Goal: Task Accomplishment & Management: Manage account settings

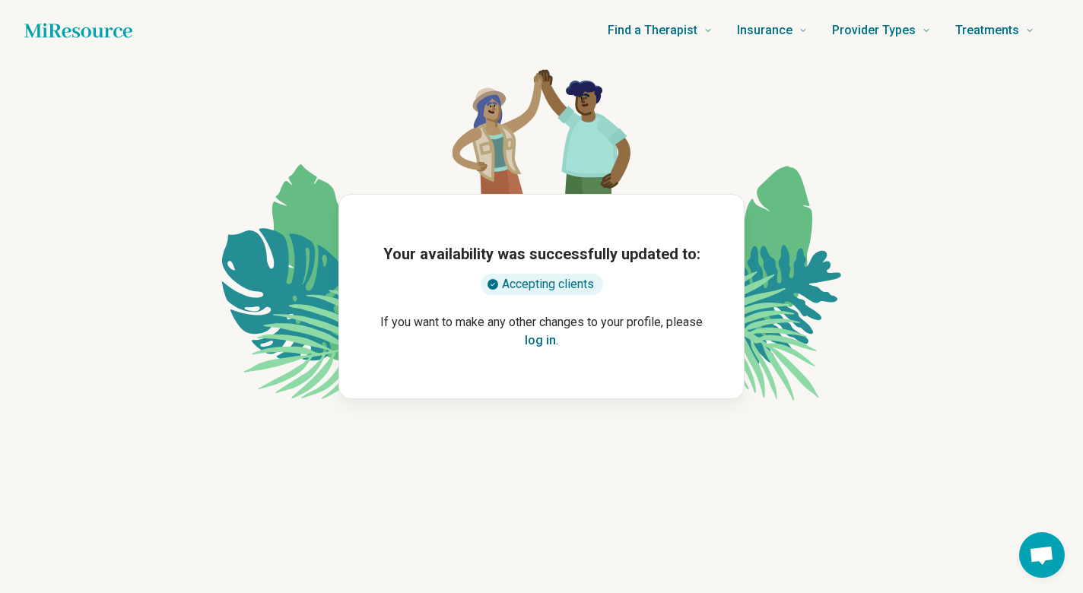
click at [533, 341] on button "log in" at bounding box center [540, 341] width 31 height 18
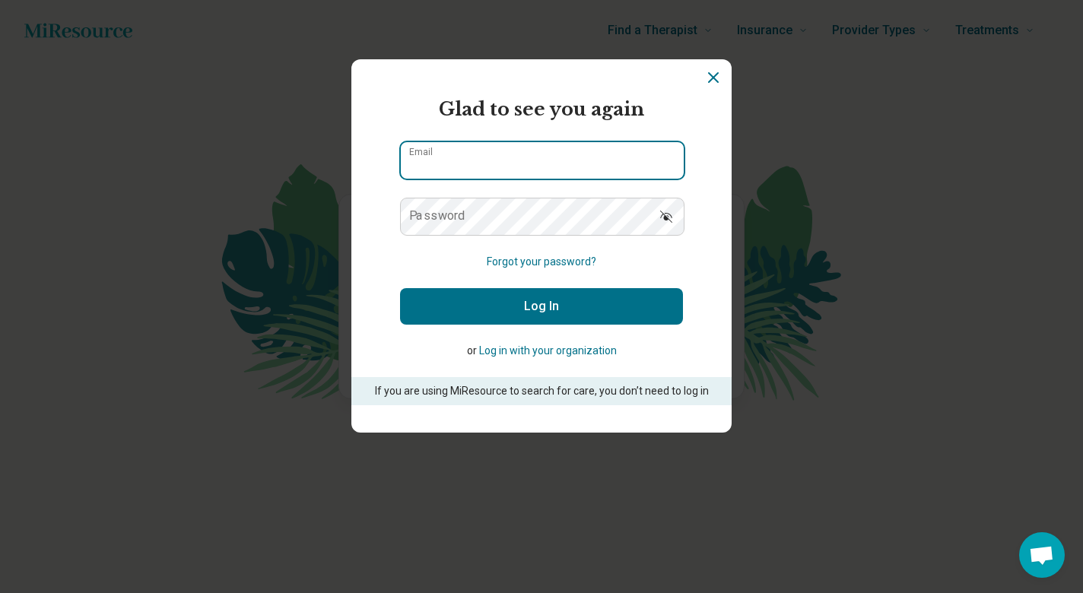
type input "**********"
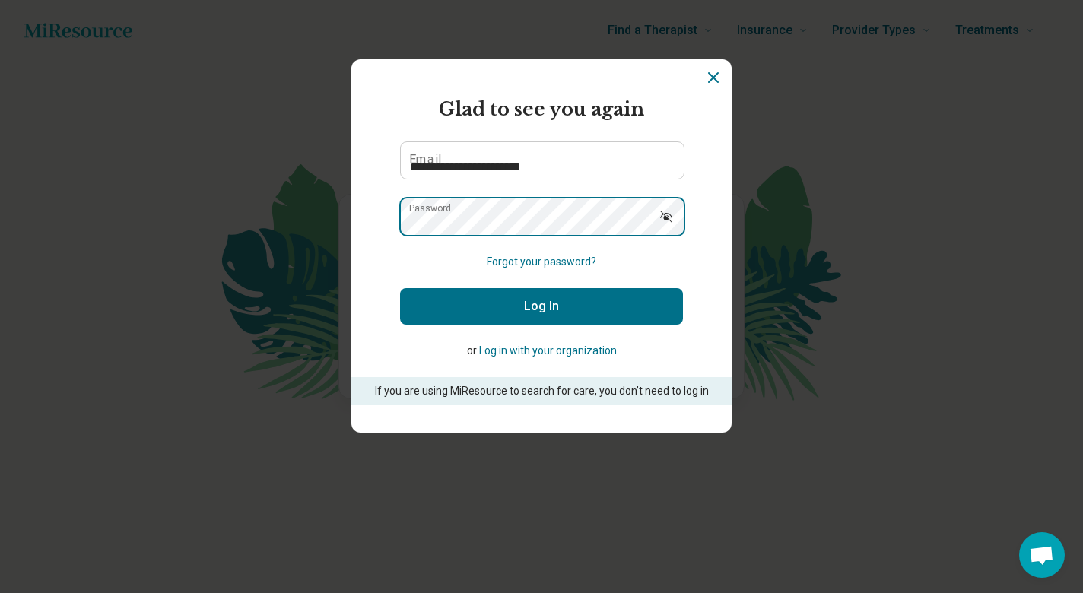
click at [541, 306] on button "Log In" at bounding box center [541, 306] width 283 height 36
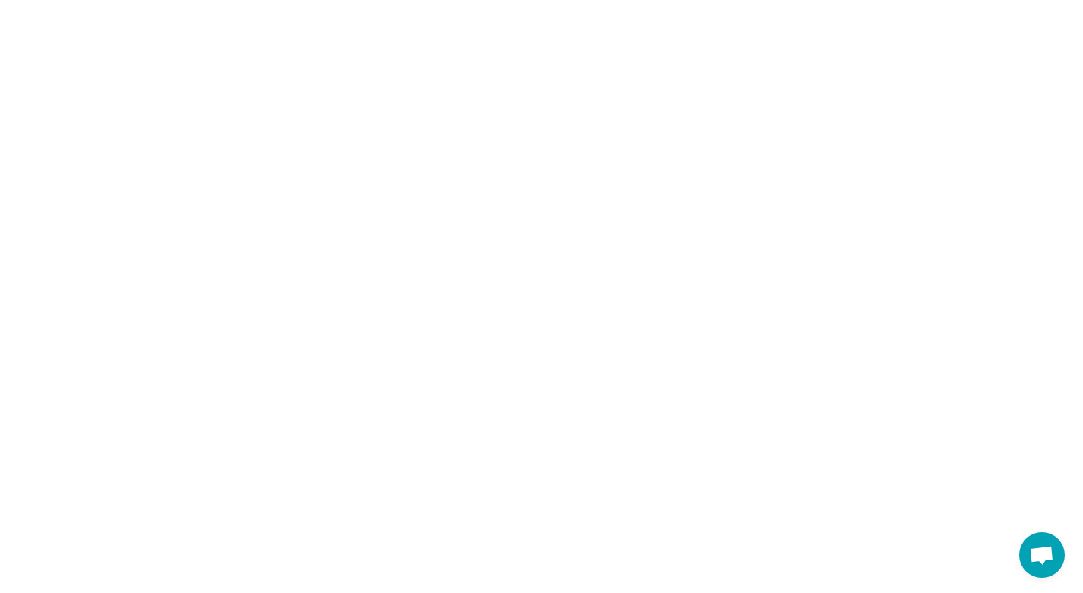
click at [532, 0] on html at bounding box center [541, 0] width 1083 height 0
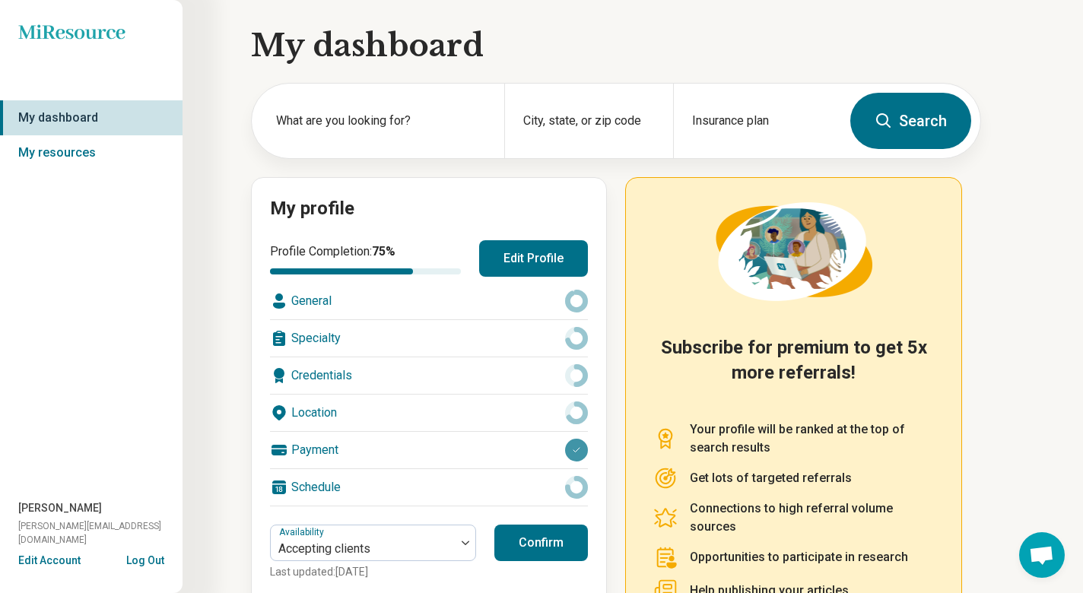
click at [512, 258] on button "Edit Profile" at bounding box center [533, 258] width 109 height 36
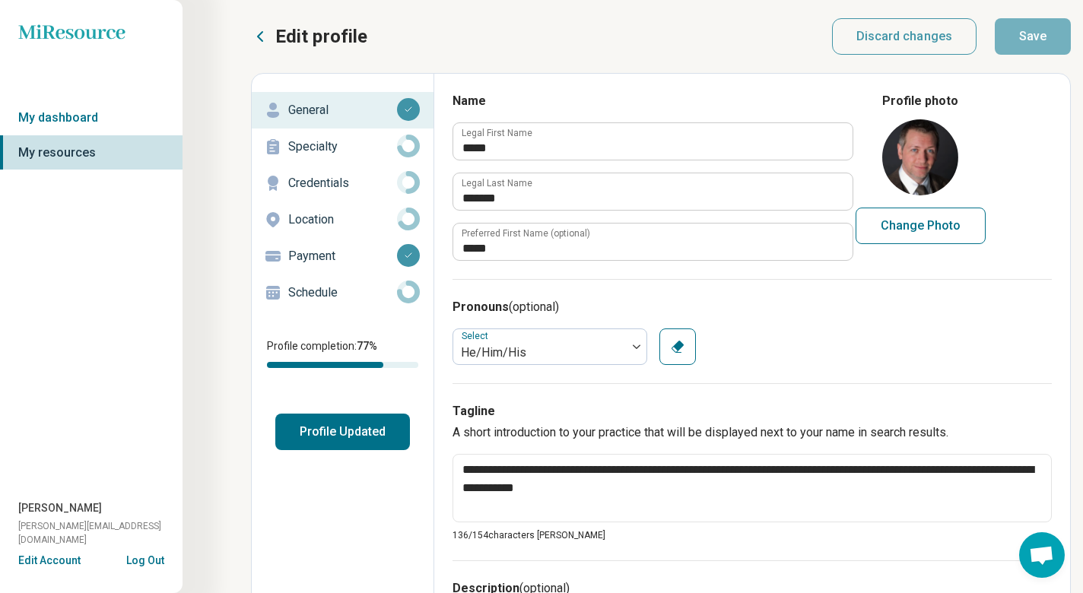
click at [318, 217] on p "Location" at bounding box center [342, 220] width 109 height 18
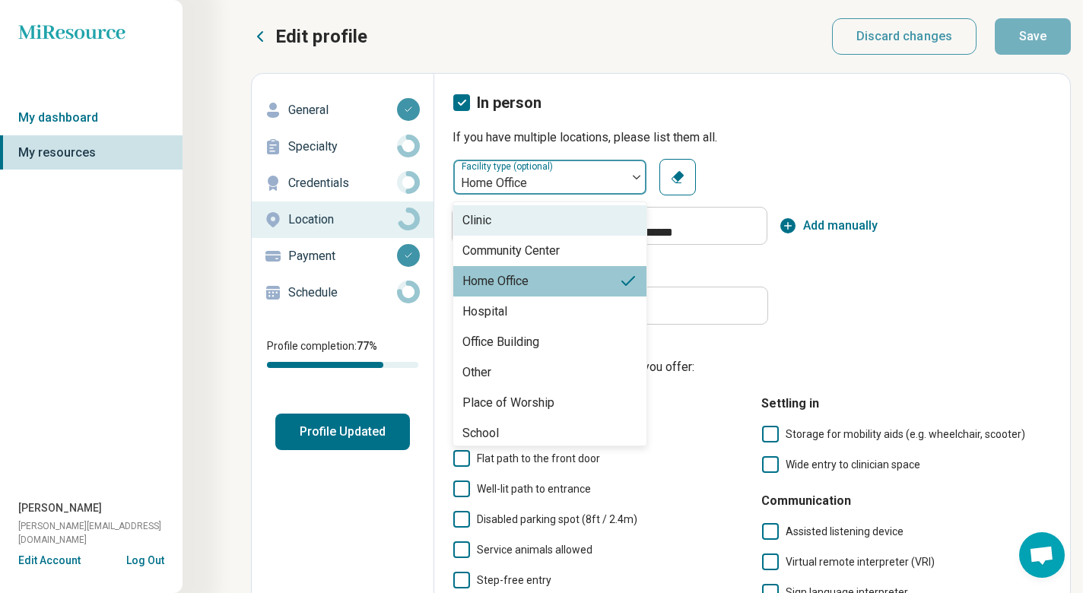
click at [639, 181] on div at bounding box center [637, 177] width 20 height 35
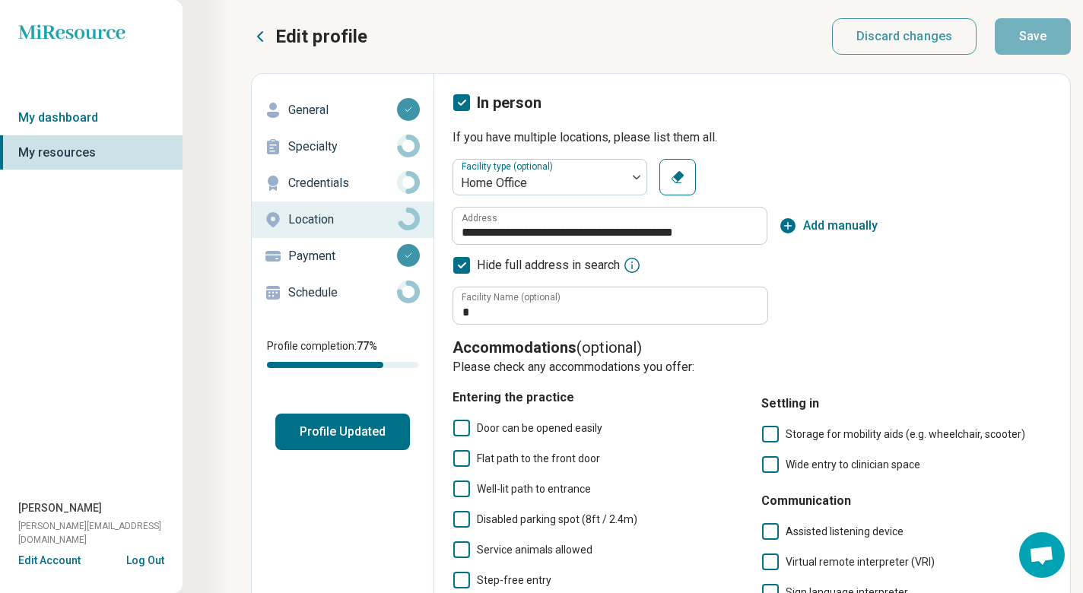
click at [778, 176] on div "**********" at bounding box center [751, 242] width 599 height 166
click at [790, 227] on icon "button" at bounding box center [787, 225] width 15 height 15
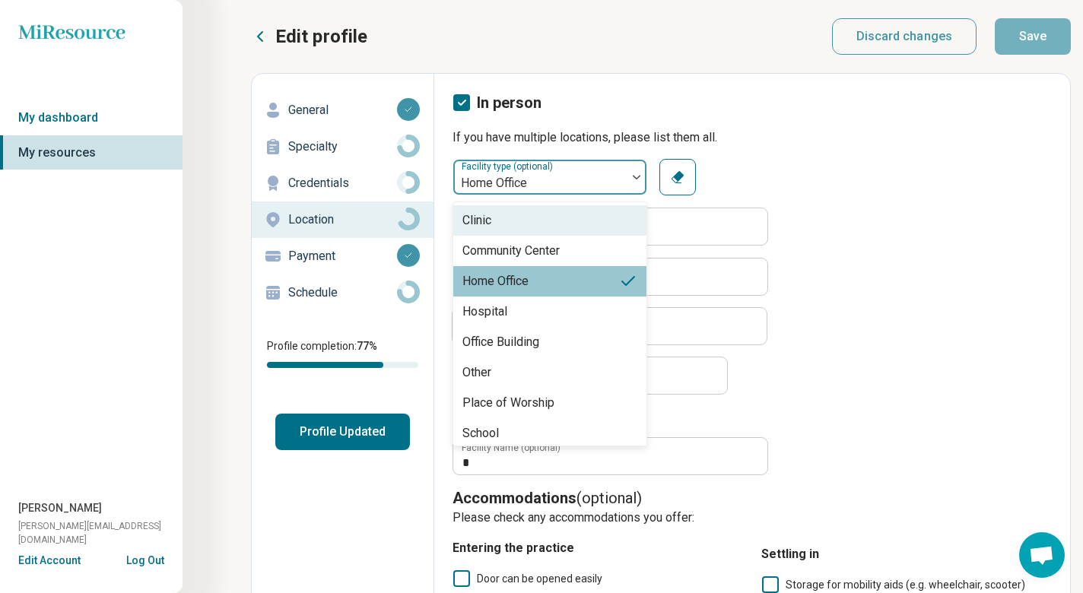
click at [628, 177] on div at bounding box center [637, 177] width 20 height 5
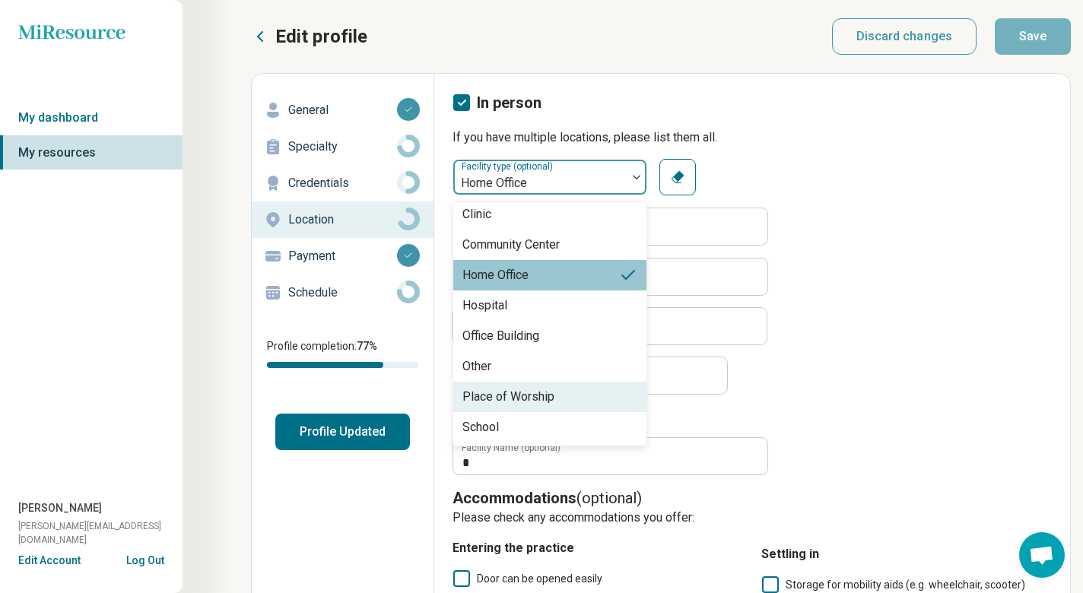
scroll to position [6, 0]
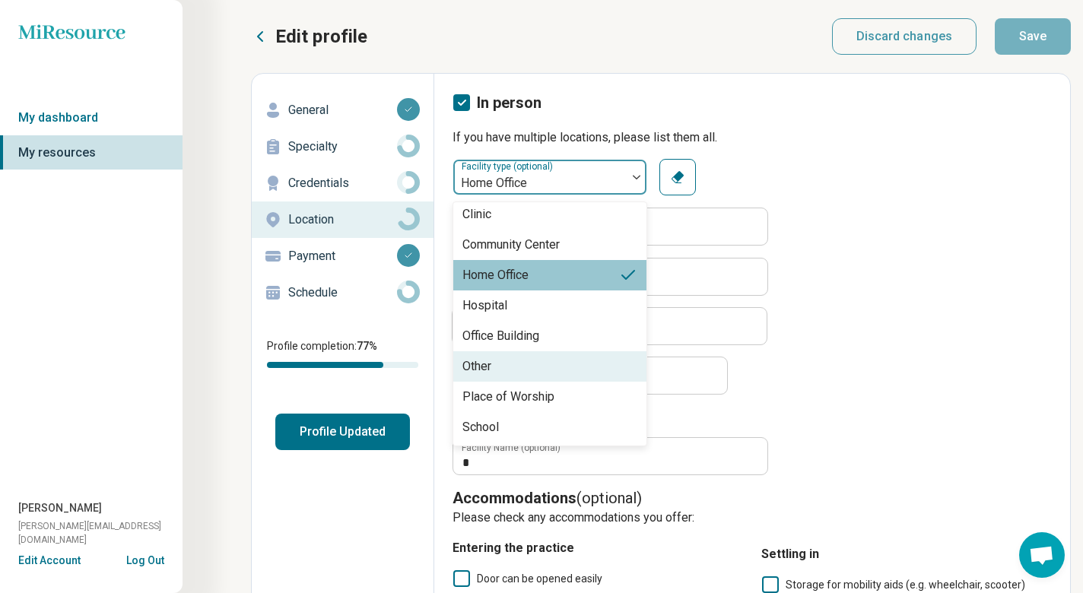
click at [544, 365] on div "Other" at bounding box center [549, 366] width 193 height 30
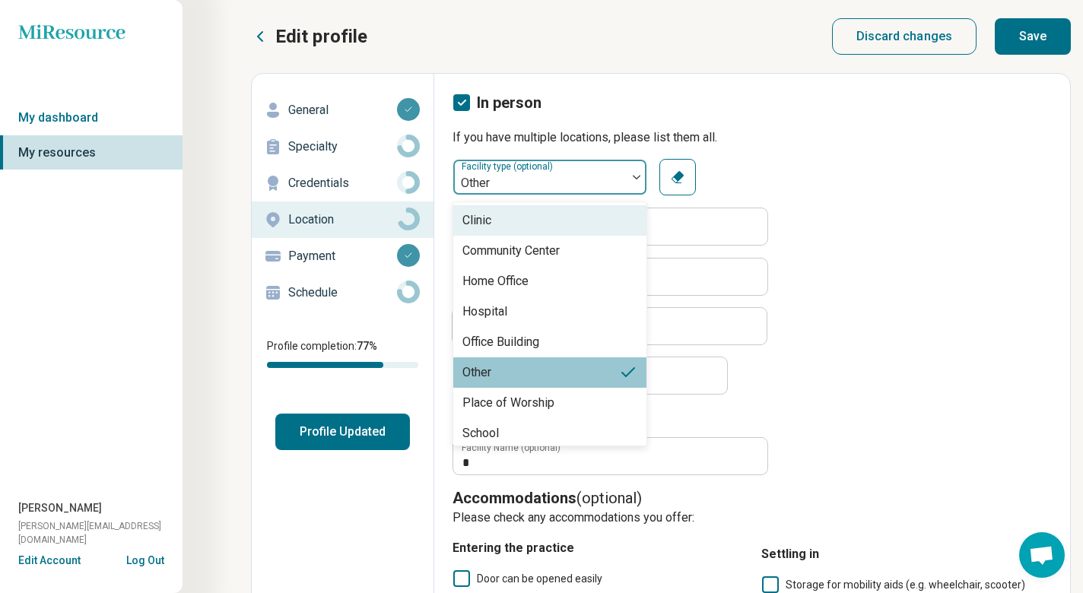
click at [636, 178] on img at bounding box center [637, 177] width 8 height 5
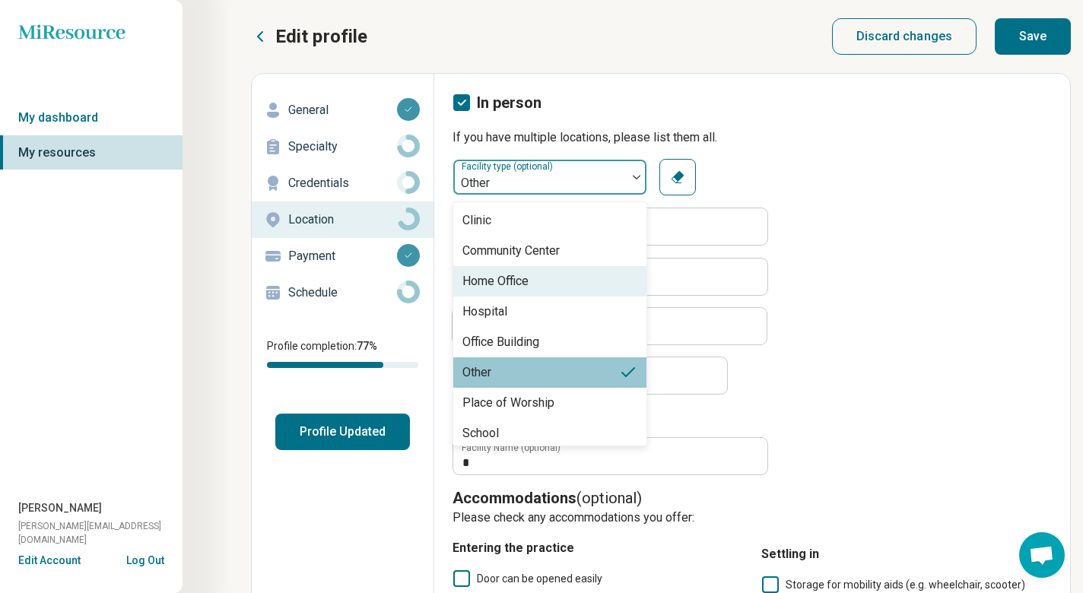
click at [587, 290] on div "Home Office" at bounding box center [549, 281] width 193 height 30
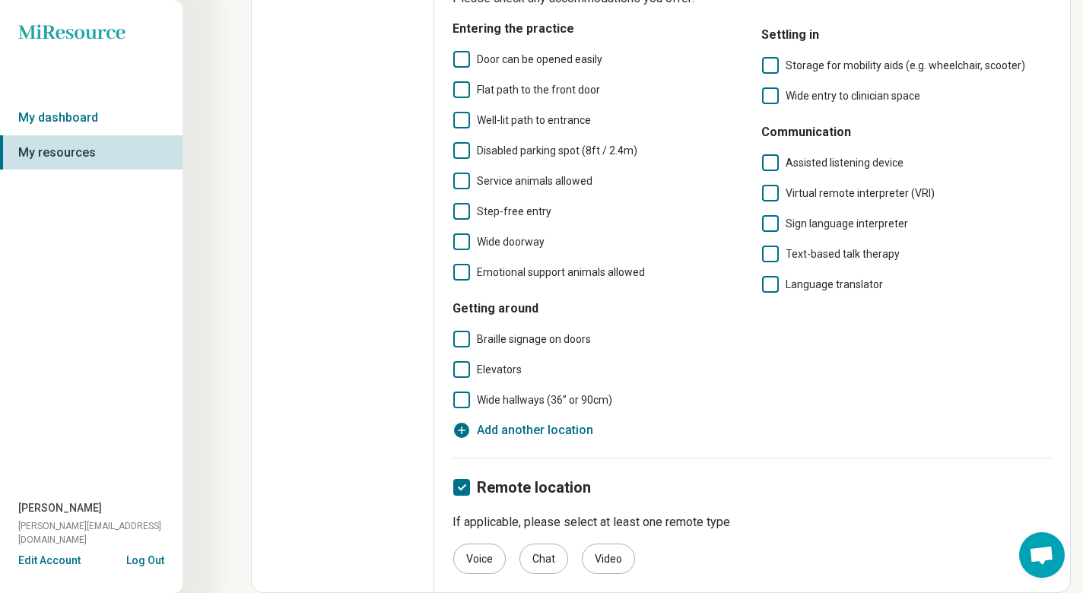
scroll to position [519, 0]
click at [460, 433] on icon "button" at bounding box center [461, 430] width 15 height 15
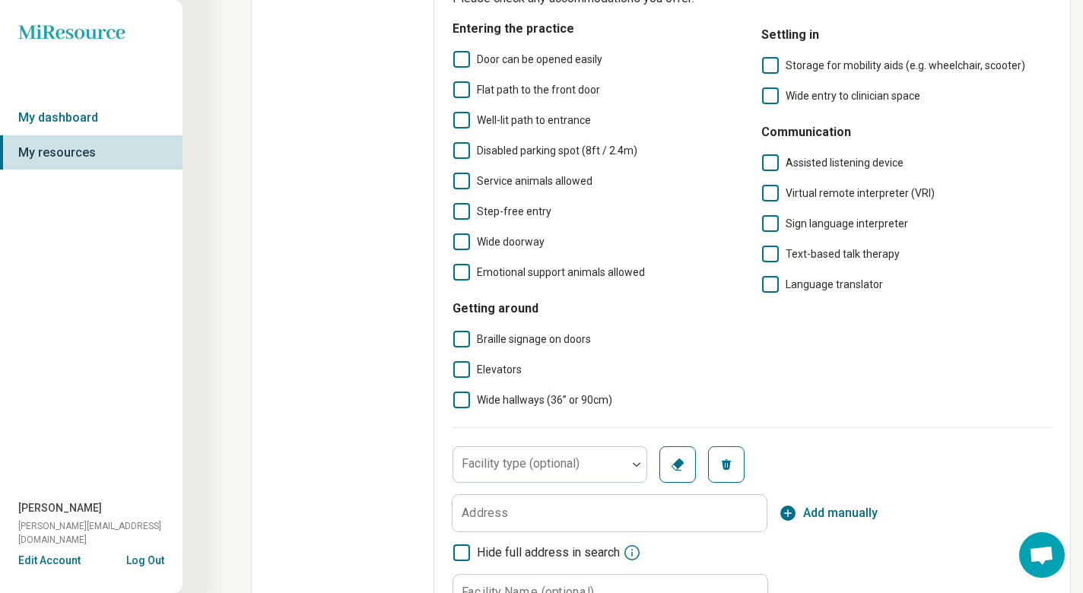
scroll to position [10, 0]
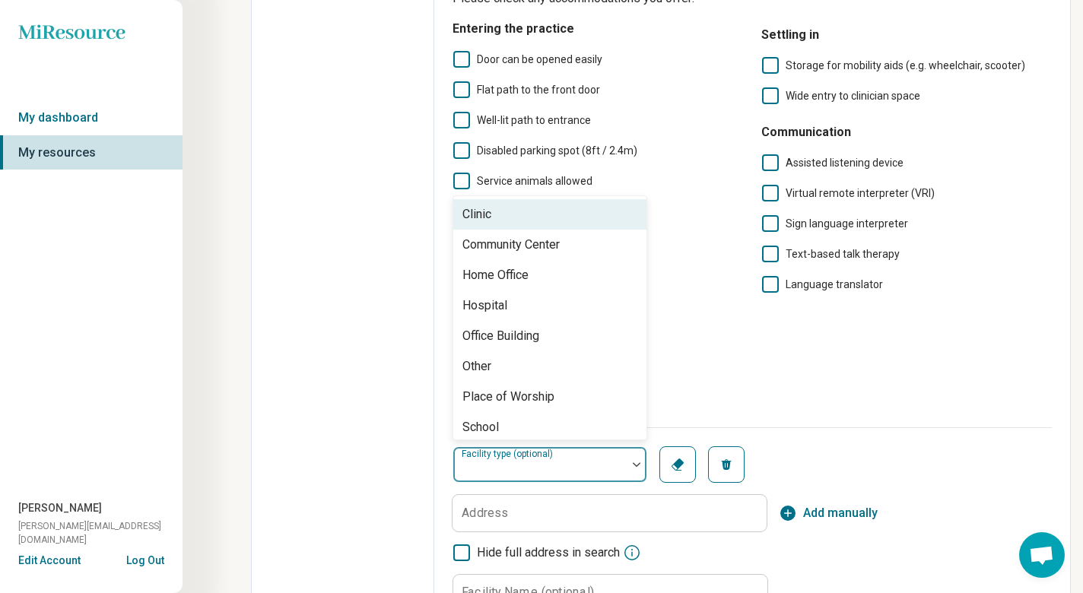
click at [493, 459] on label "Facility type (optional)" at bounding box center [509, 454] width 94 height 11
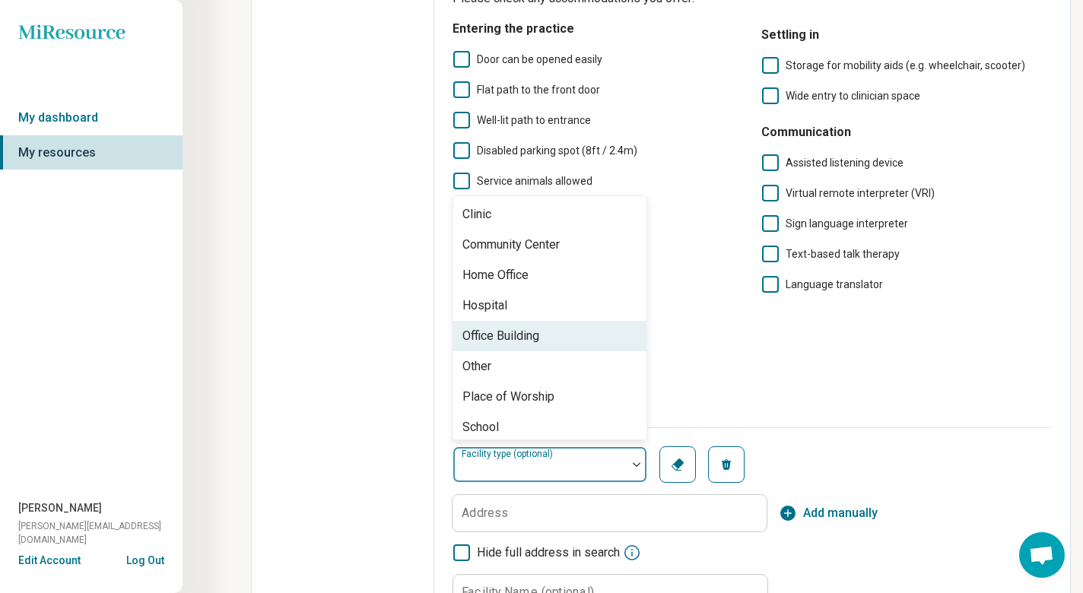
click at [506, 342] on div "Office Building" at bounding box center [500, 336] width 77 height 18
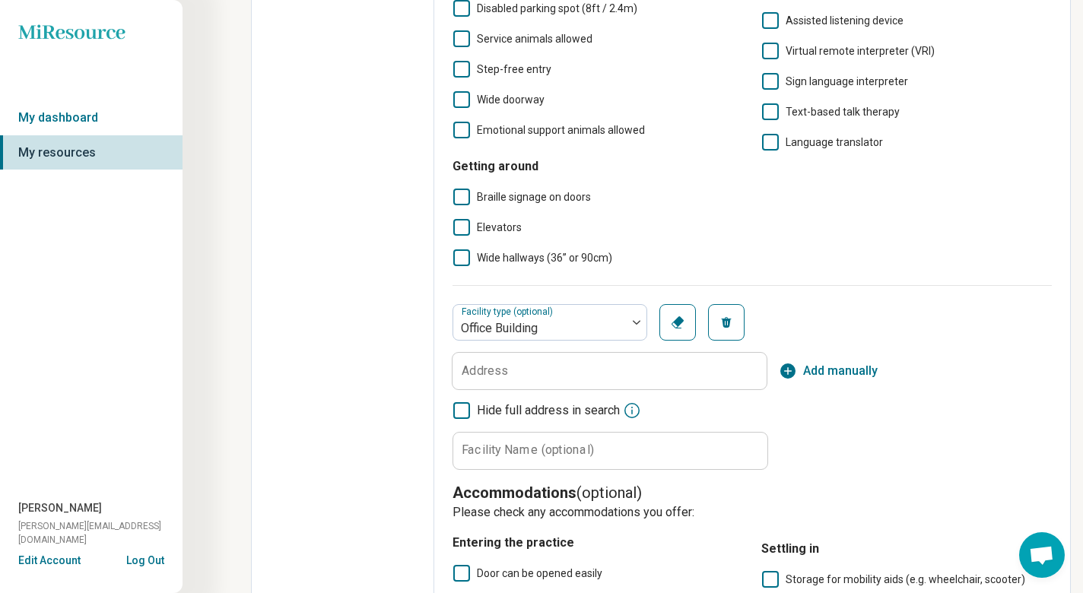
scroll to position [716, 0]
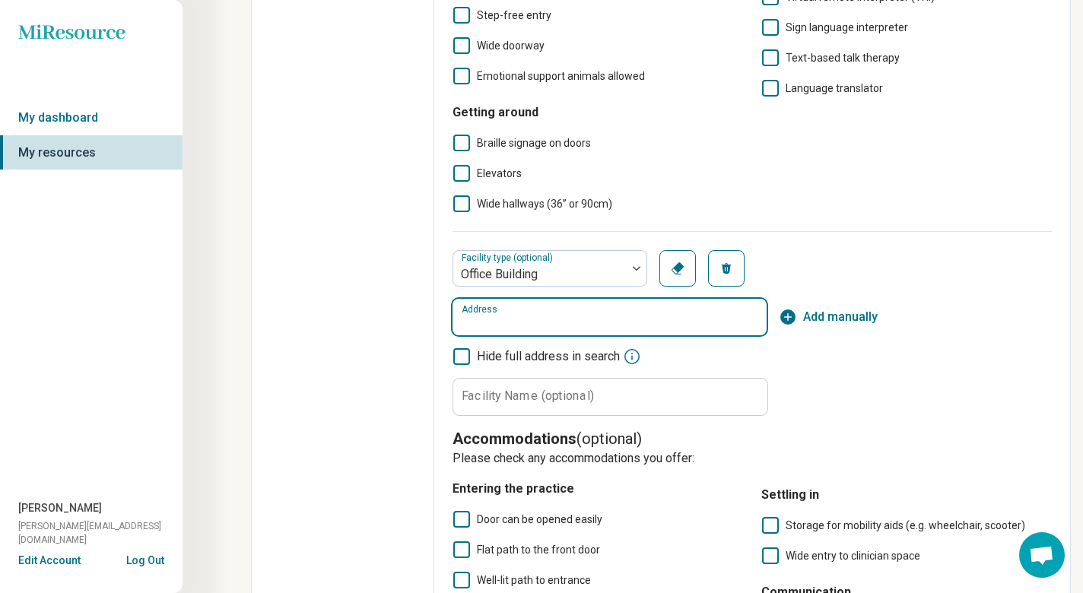
click at [506, 323] on input "Address" at bounding box center [609, 317] width 314 height 36
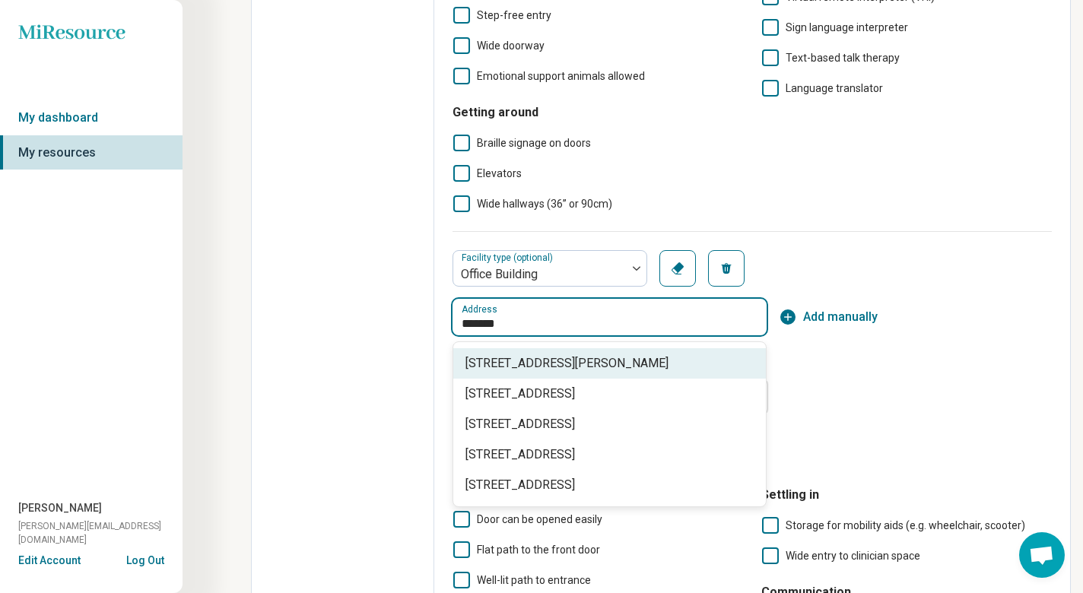
click at [531, 365] on span "[STREET_ADDRESS][PERSON_NAME]" at bounding box center [612, 363] width 294 height 18
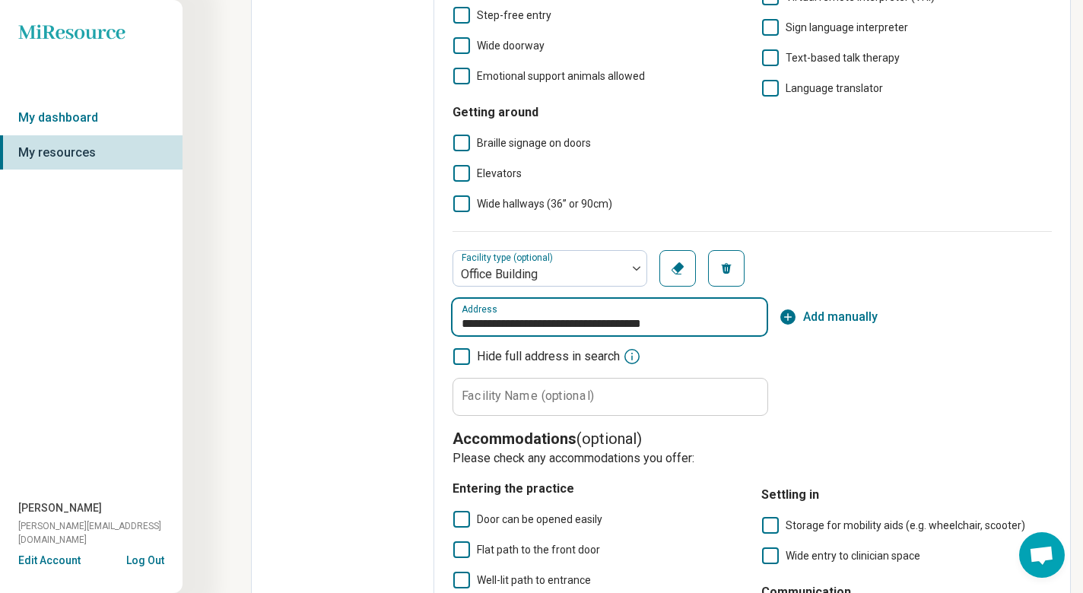
click at [606, 322] on input "**********" at bounding box center [609, 317] width 314 height 36
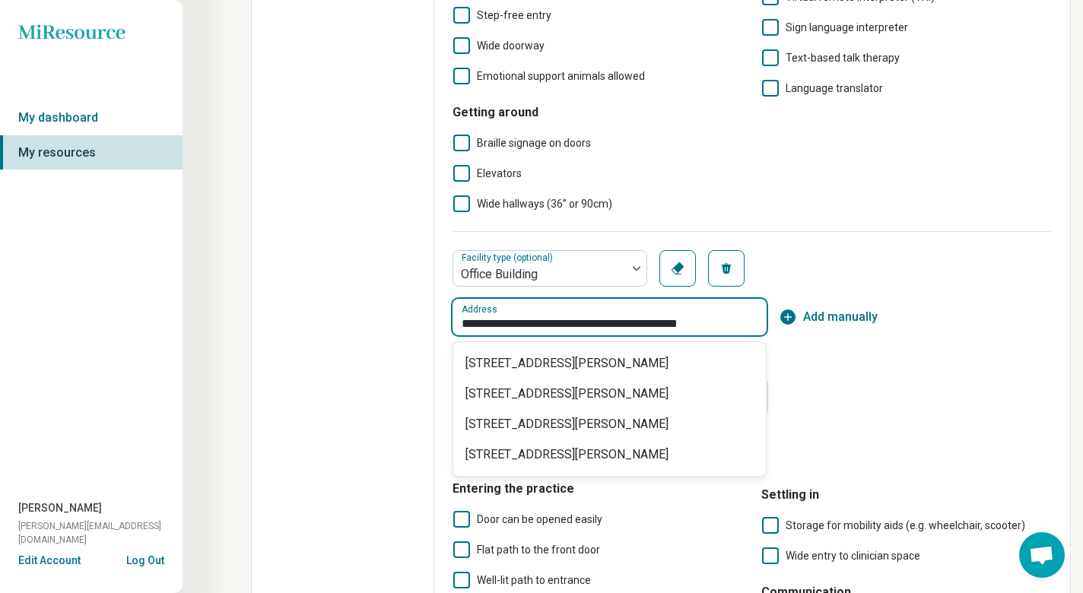
type input "**********"
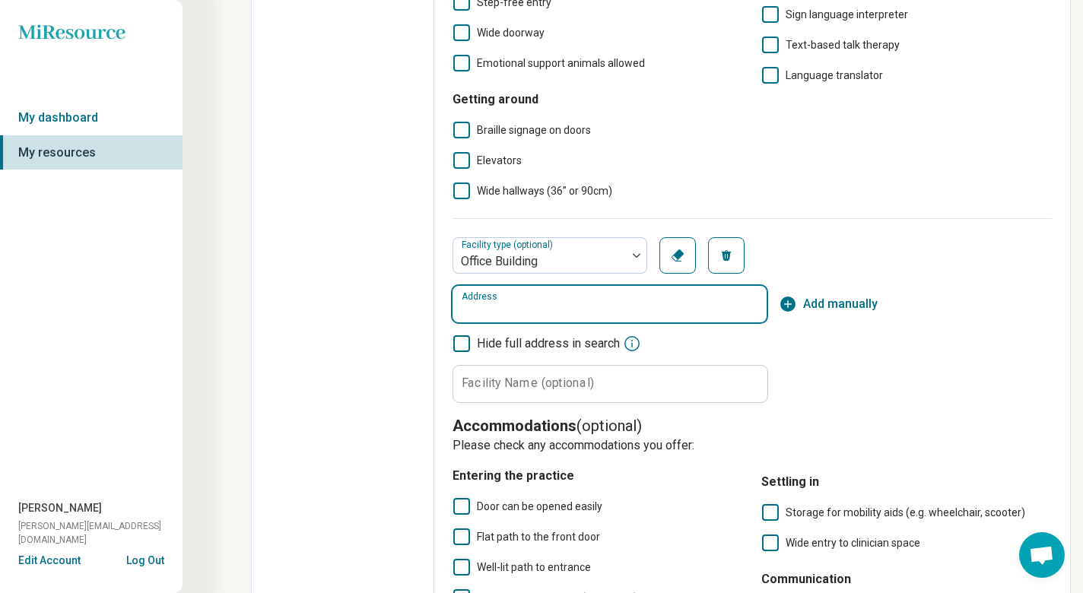
scroll to position [732, 0]
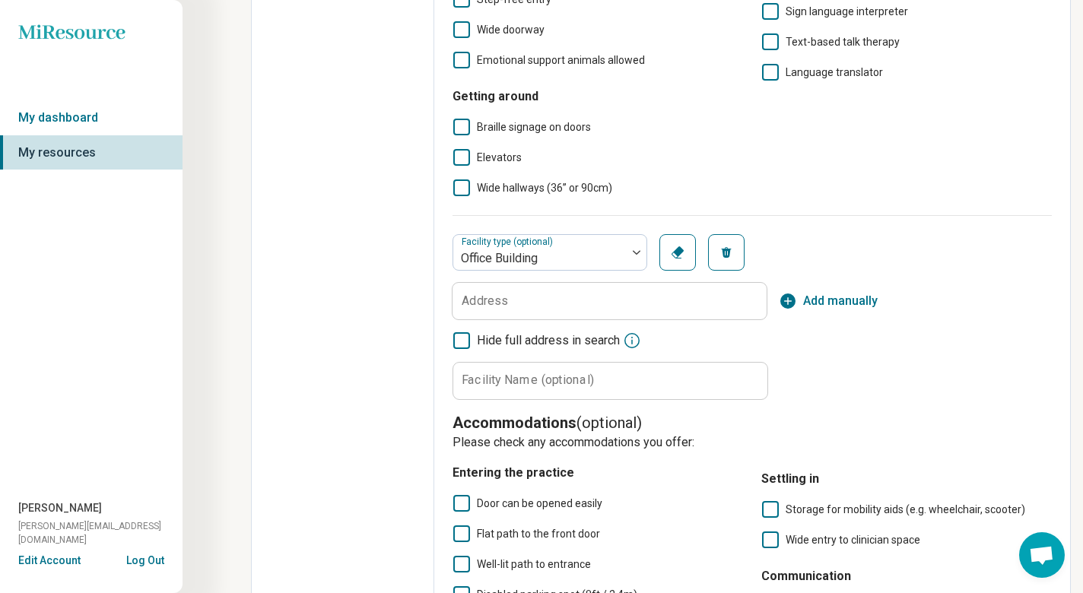
click at [799, 349] on div "Facility type (optional) Office Building Clear Remove Address Add manually Hide…" at bounding box center [751, 317] width 599 height 166
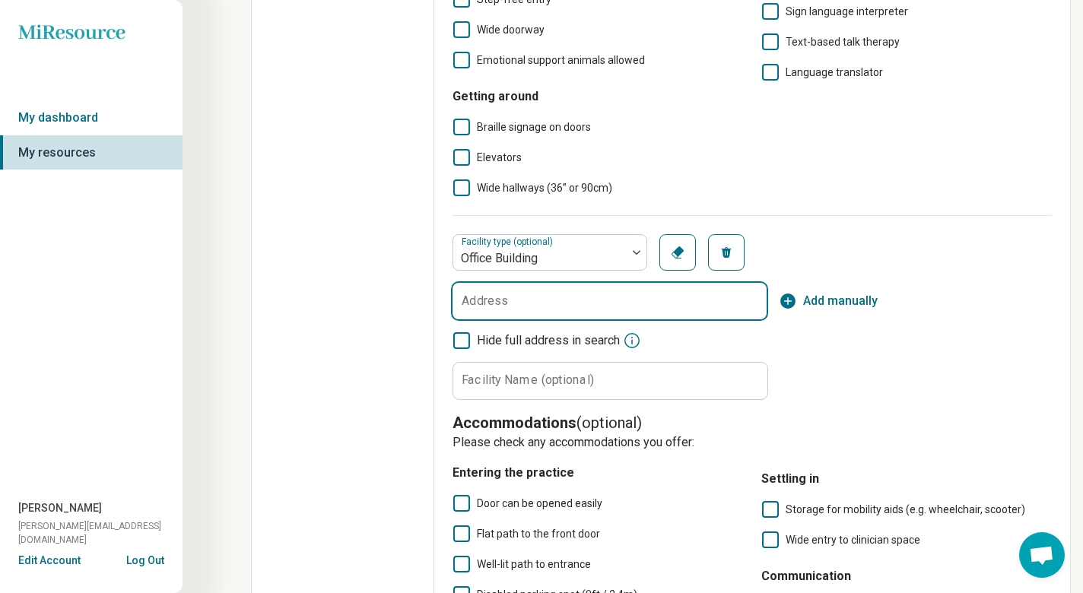
click at [699, 312] on input "Address" at bounding box center [609, 301] width 314 height 36
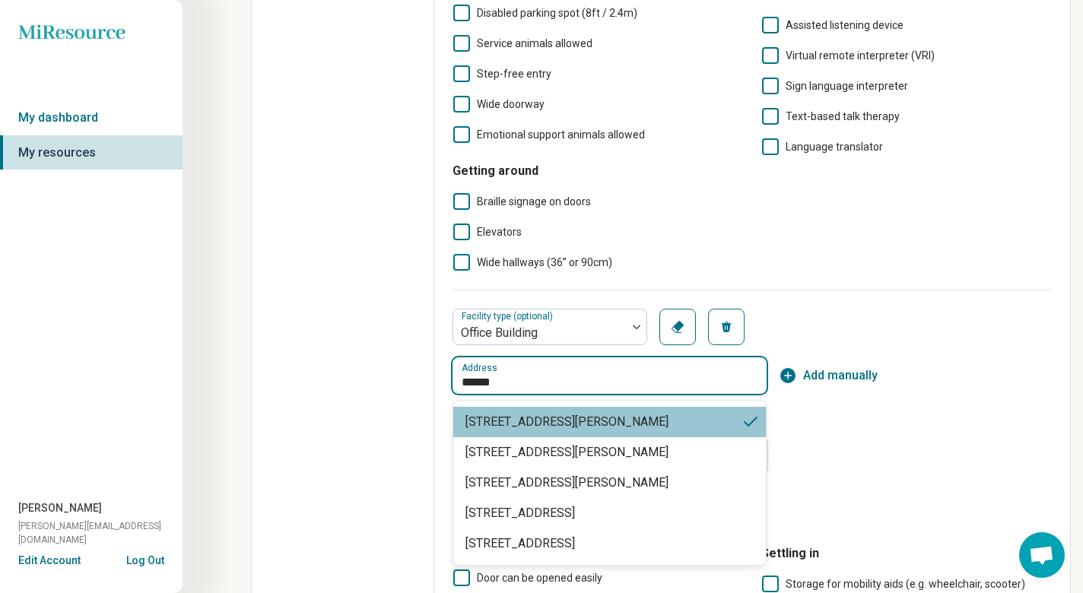
click at [668, 430] on span "[STREET_ADDRESS][PERSON_NAME]" at bounding box center [603, 422] width 276 height 18
type input "**********"
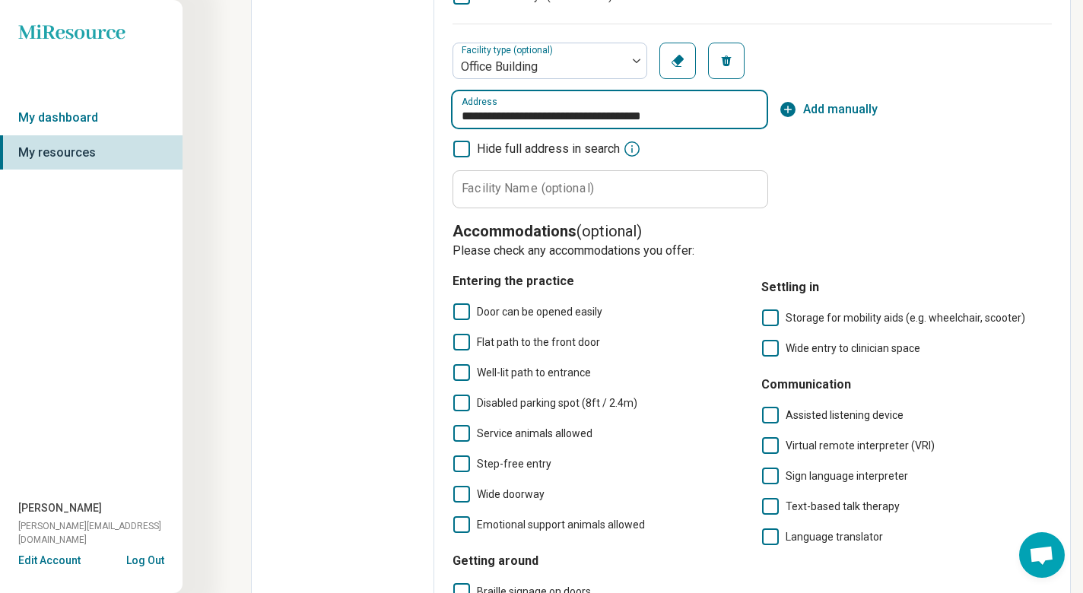
scroll to position [839, 0]
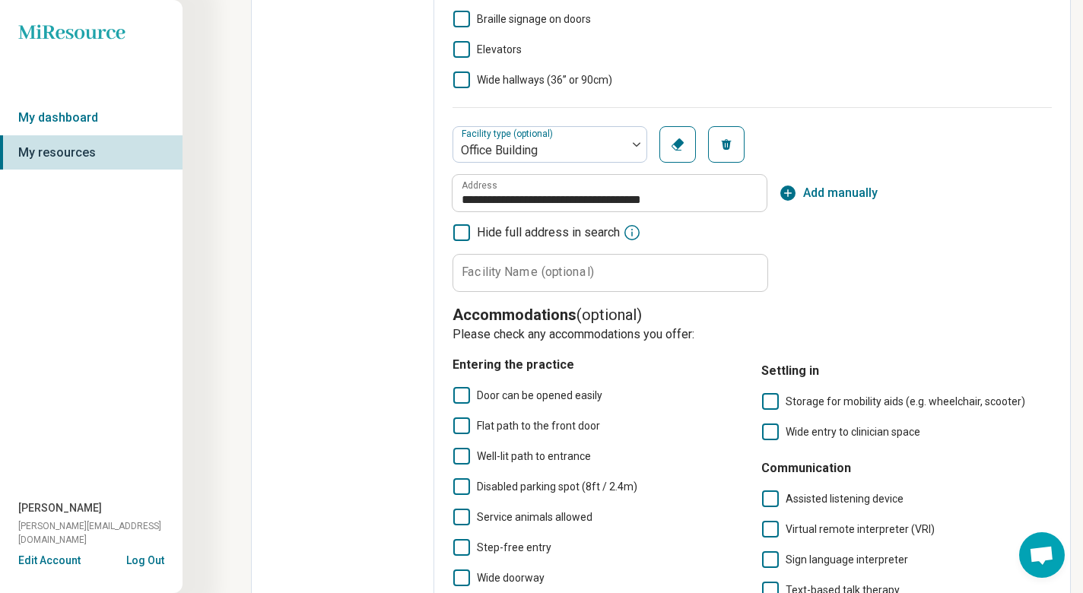
click at [822, 194] on span "Add manually" at bounding box center [840, 193] width 75 height 18
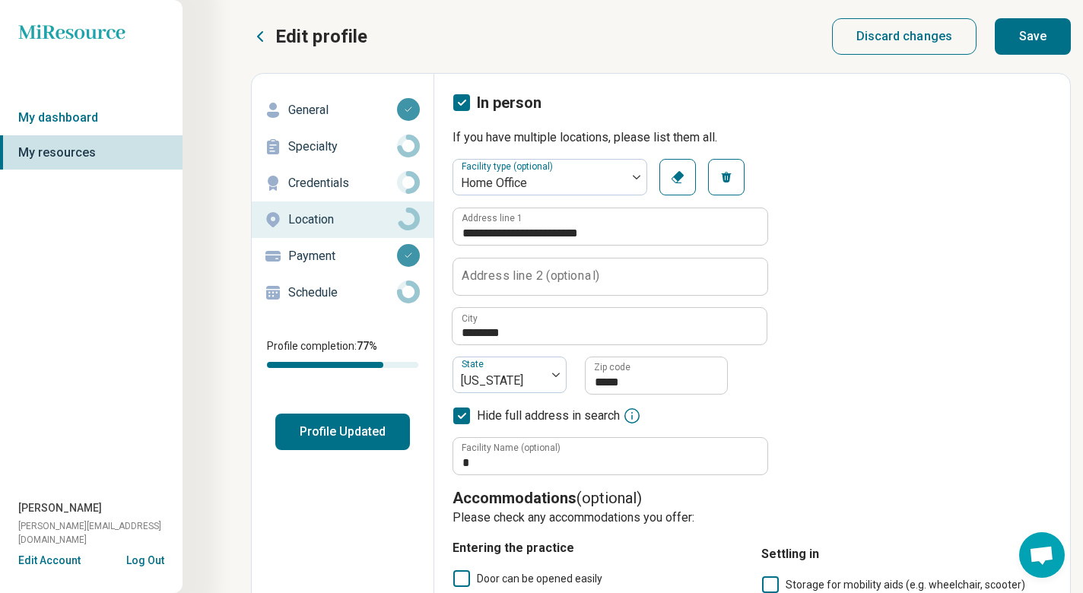
scroll to position [0, 0]
type input "*********"
click at [463, 105] on icon at bounding box center [461, 102] width 17 height 17
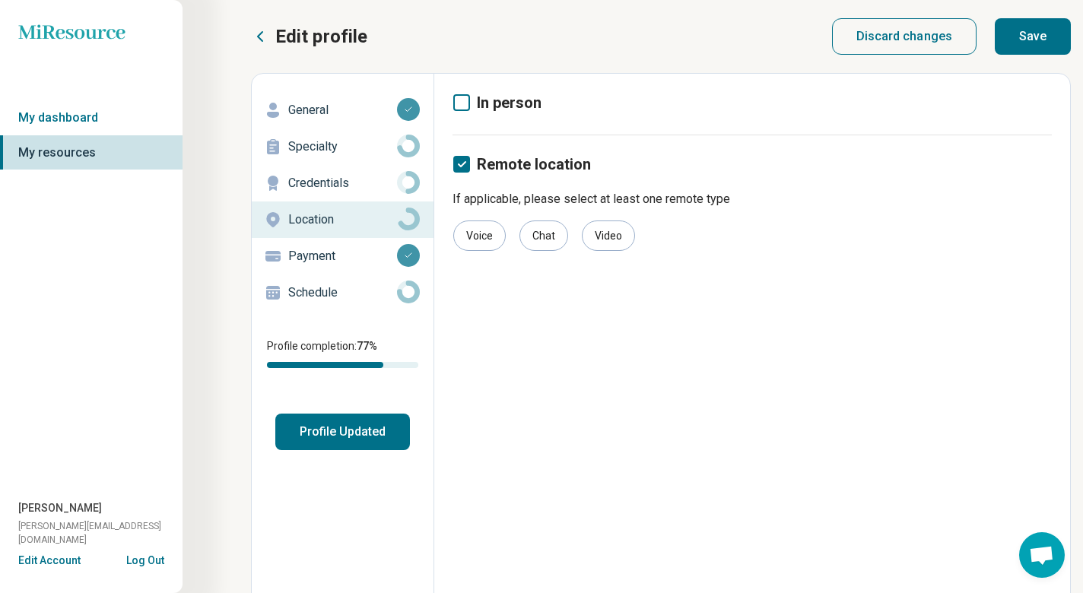
click at [463, 105] on icon at bounding box center [461, 102] width 17 height 17
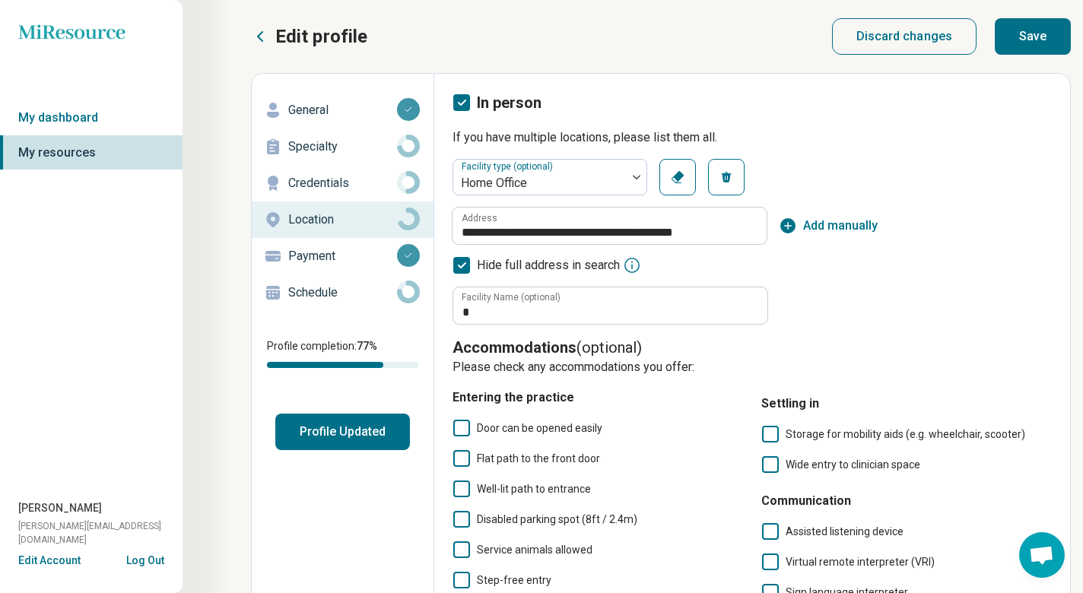
click at [1031, 36] on button "Save" at bounding box center [1033, 36] width 76 height 36
click at [322, 262] on p "Payment" at bounding box center [342, 256] width 109 height 18
click at [323, 262] on p "Payment" at bounding box center [342, 256] width 109 height 18
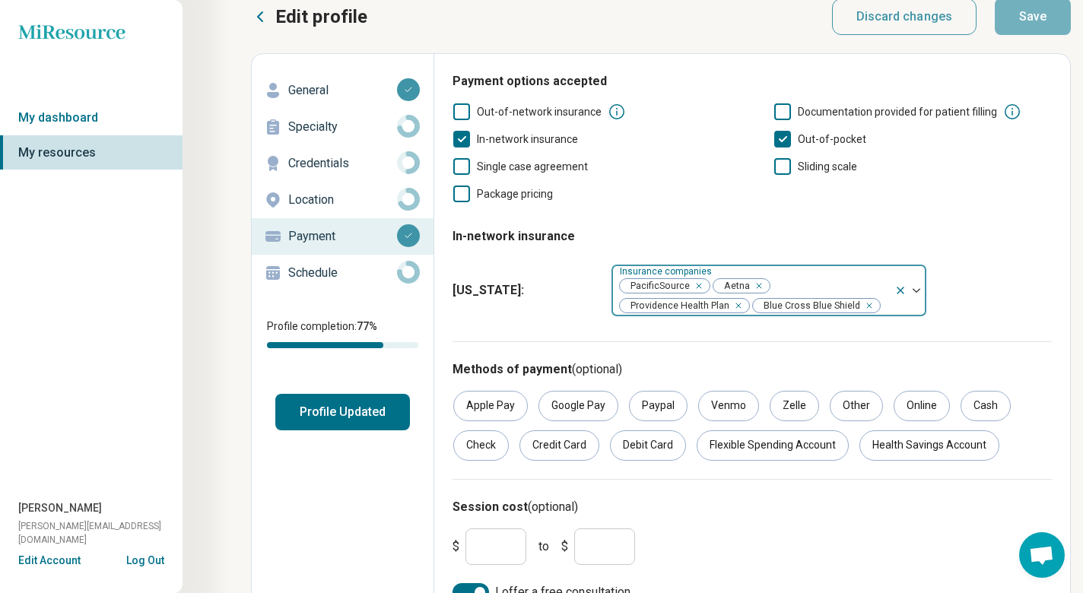
scroll to position [21, 0]
click at [889, 305] on div "PacificSource Aetna Providence Health Plan Blue Cross Blue Shield" at bounding box center [752, 290] width 283 height 52
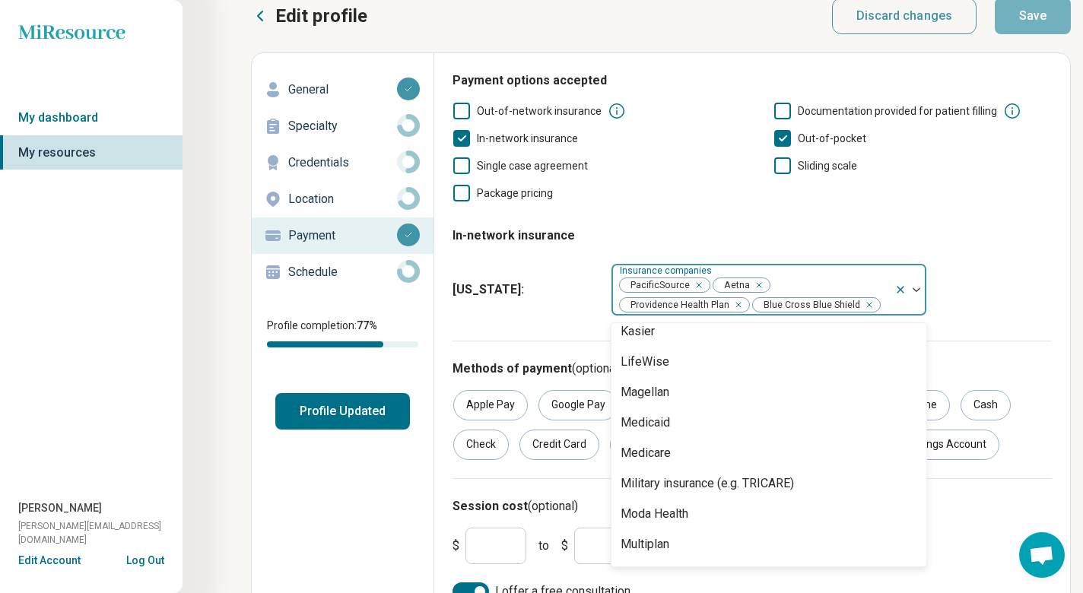
scroll to position [493, 0]
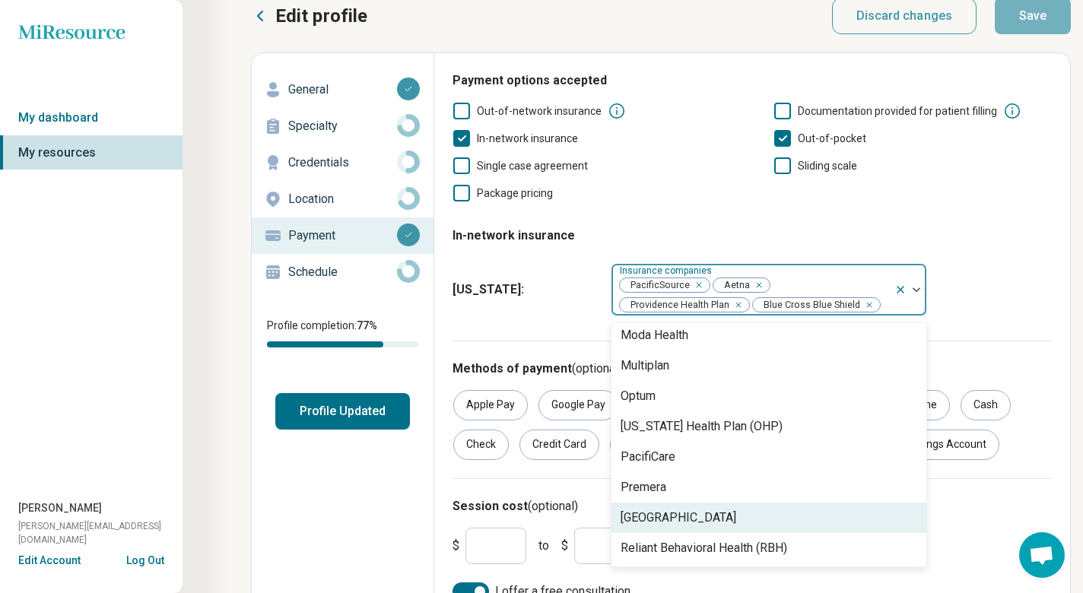
click at [706, 515] on div "[GEOGRAPHIC_DATA]" at bounding box center [768, 518] width 315 height 30
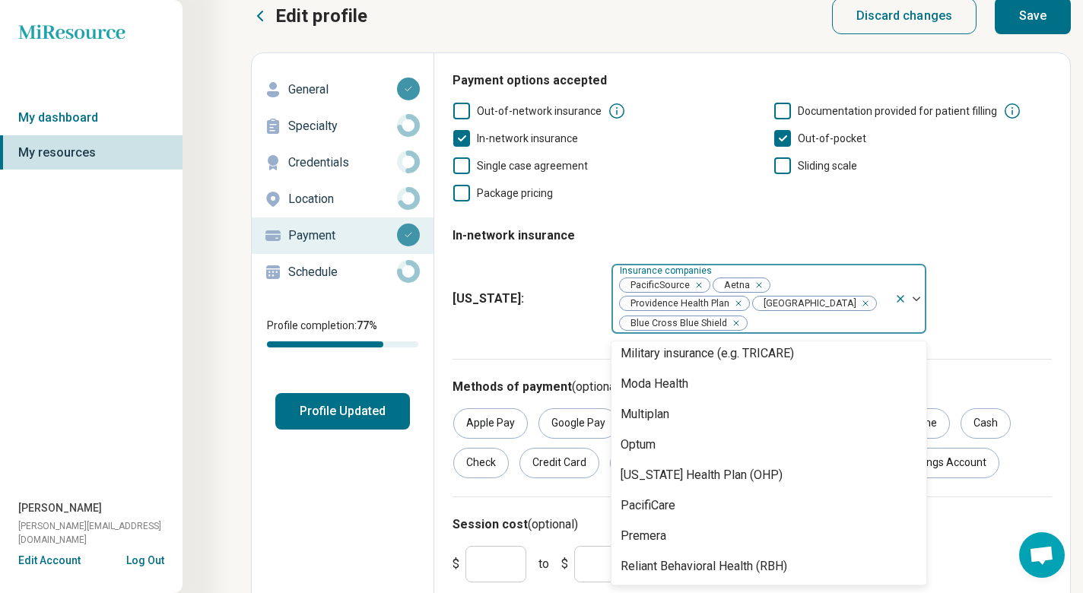
scroll to position [462, 0]
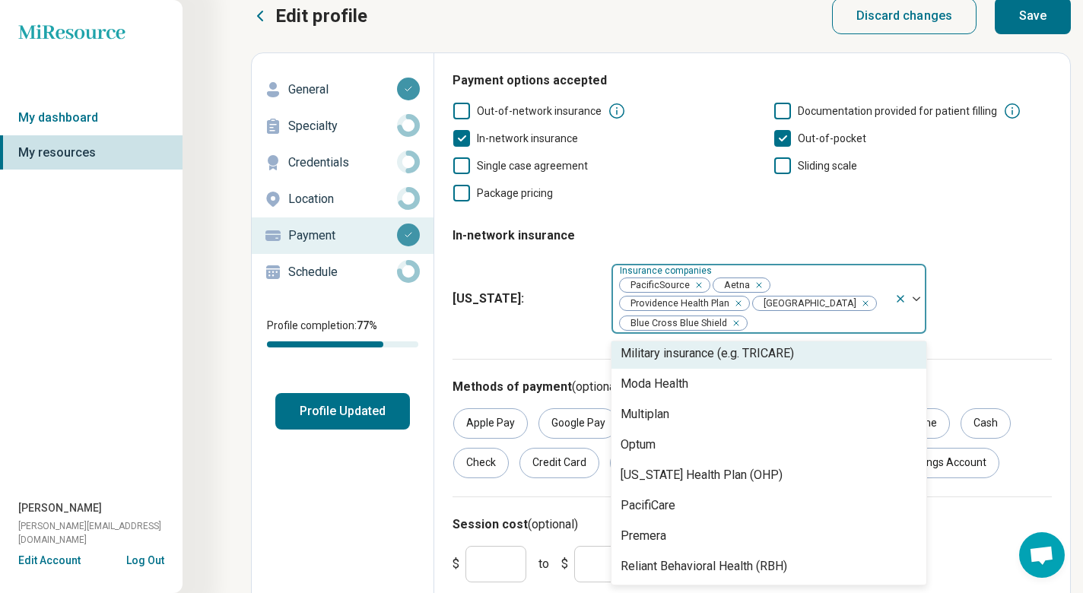
click at [991, 318] on div "[US_STATE] : option [GEOGRAPHIC_DATA], selected. Military insurance (e.g. TRICA…" at bounding box center [751, 299] width 599 height 84
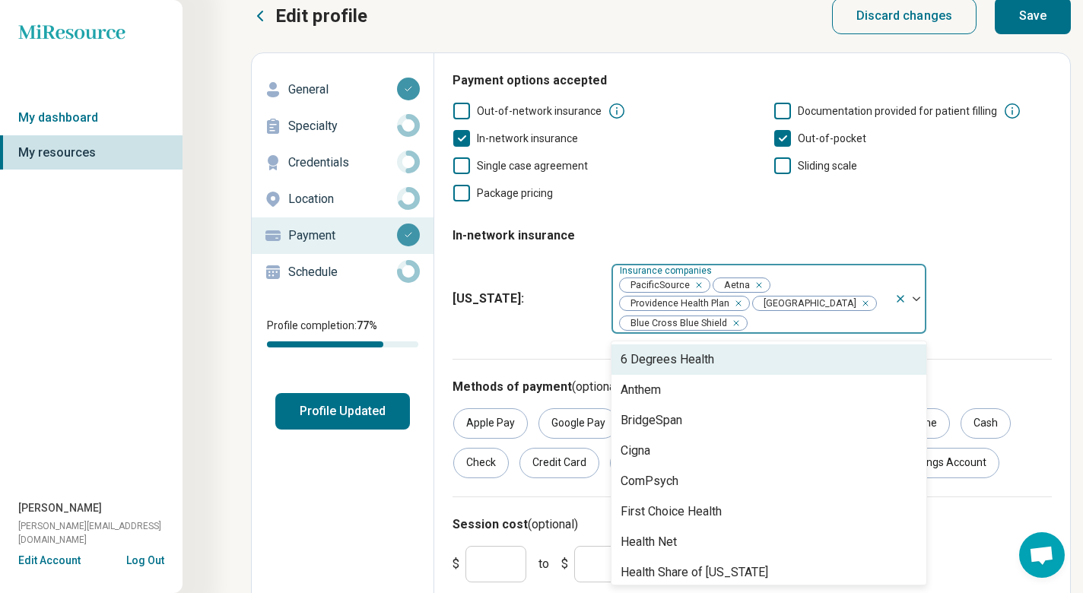
click at [869, 310] on div "PacificSource Aetna Providence Health Plan Providence Blue Cross Blue Shield" at bounding box center [752, 299] width 283 height 70
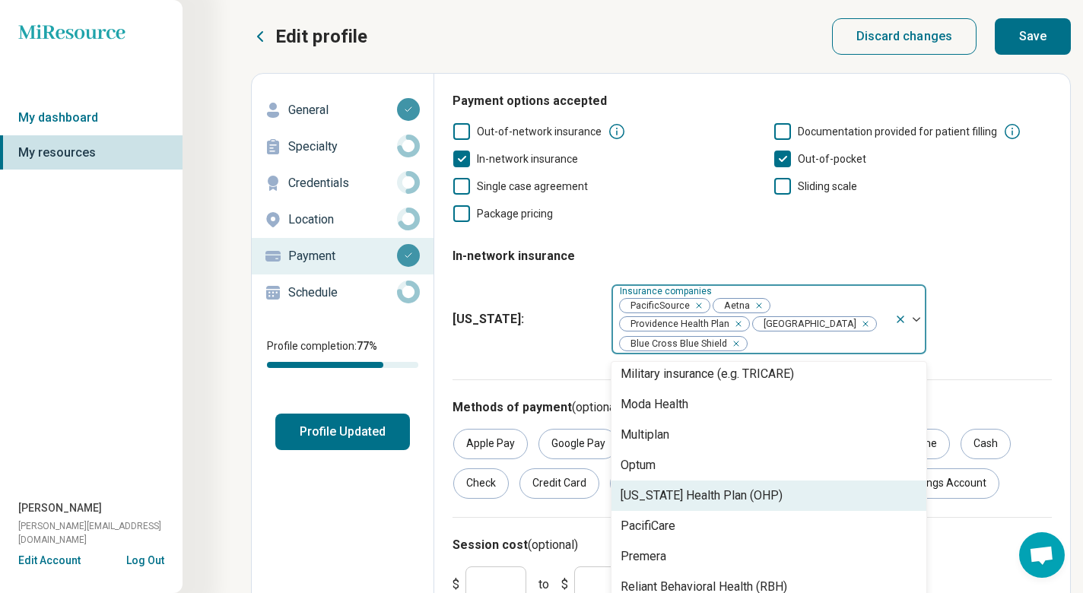
scroll to position [0, 0]
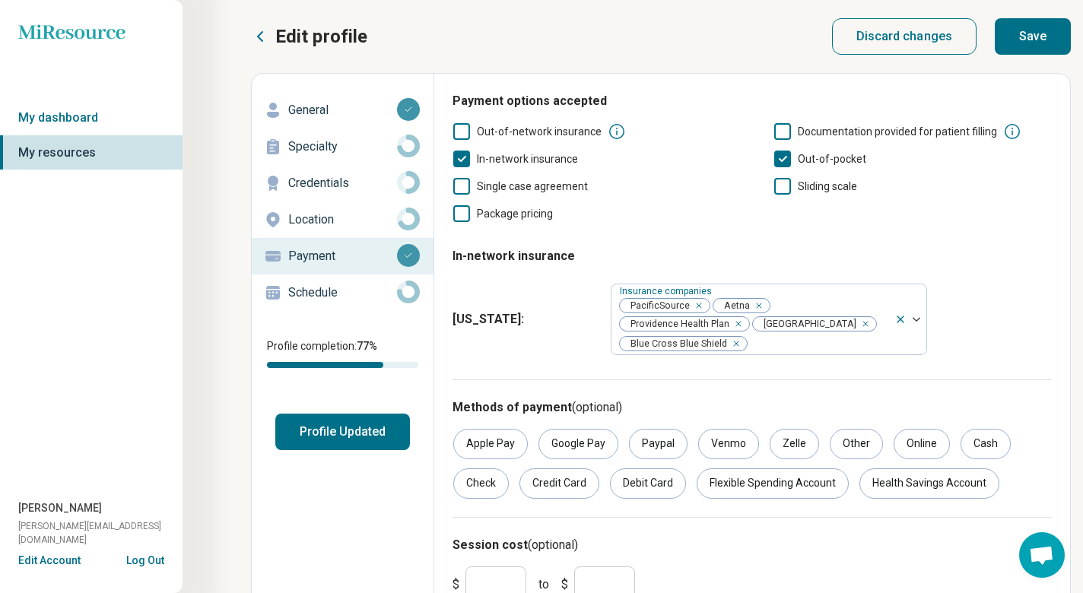
click at [992, 326] on div "[US_STATE] : Insurance companies PacificSource Aetna Providence Health Plan Pro…" at bounding box center [751, 320] width 599 height 84
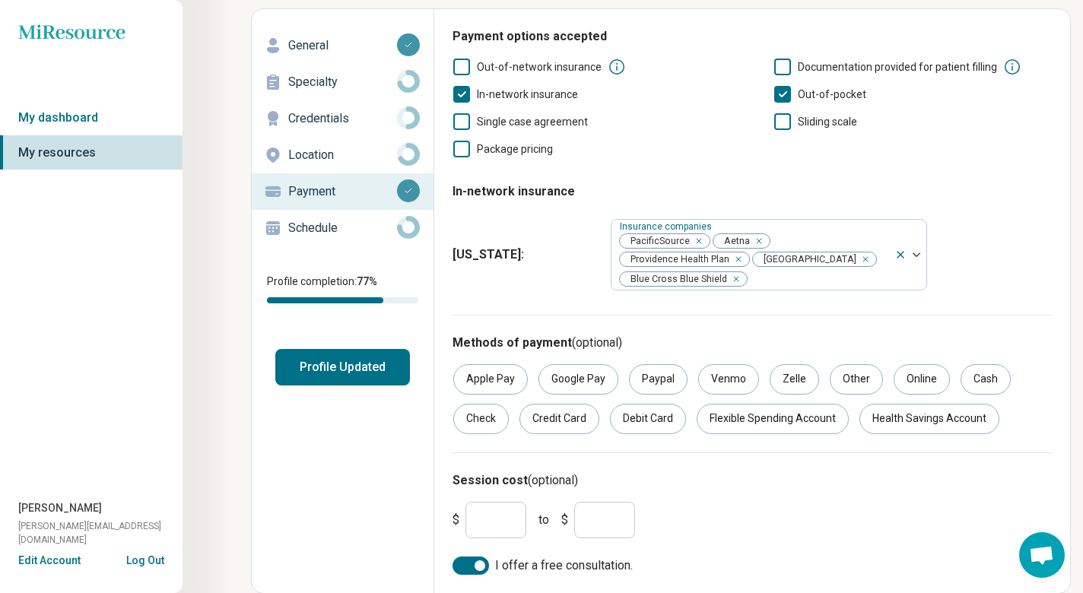
scroll to position [64, 0]
click at [497, 519] on input "***" at bounding box center [495, 521] width 61 height 36
type input "***"
click at [325, 376] on button "Profile Updated" at bounding box center [342, 368] width 135 height 36
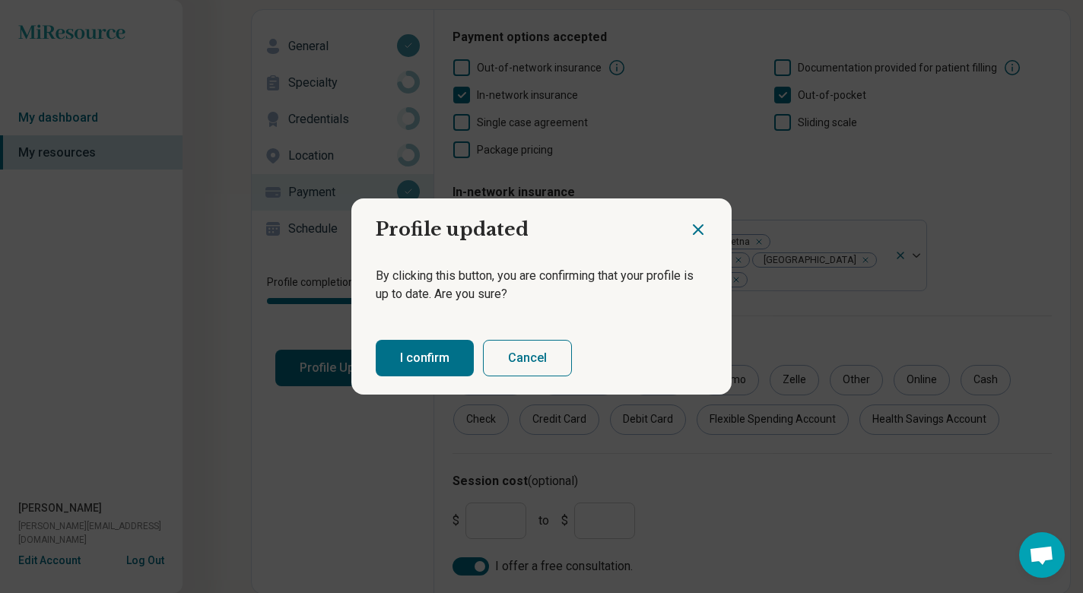
click at [419, 369] on button "I confirm" at bounding box center [425, 358] width 98 height 36
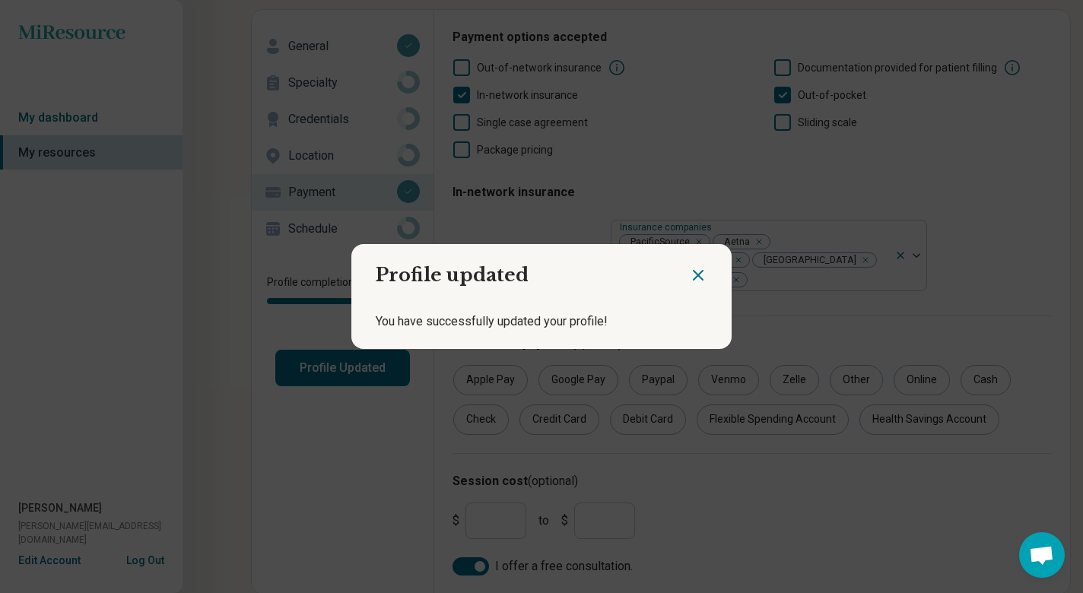
click at [705, 271] on icon "Close dialog" at bounding box center [698, 275] width 18 height 18
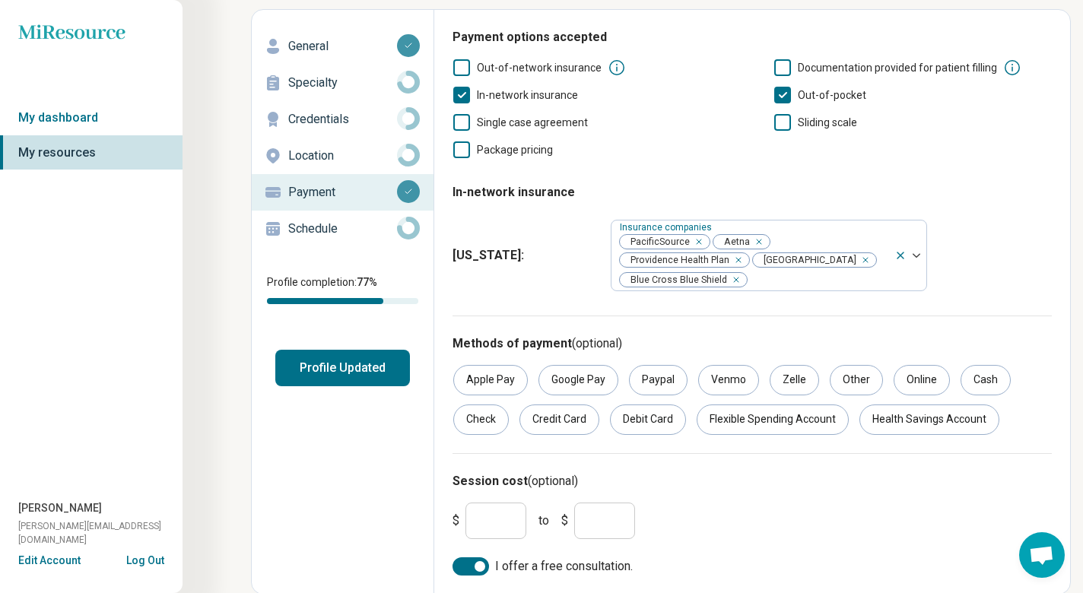
click at [326, 225] on p "Schedule" at bounding box center [342, 229] width 109 height 18
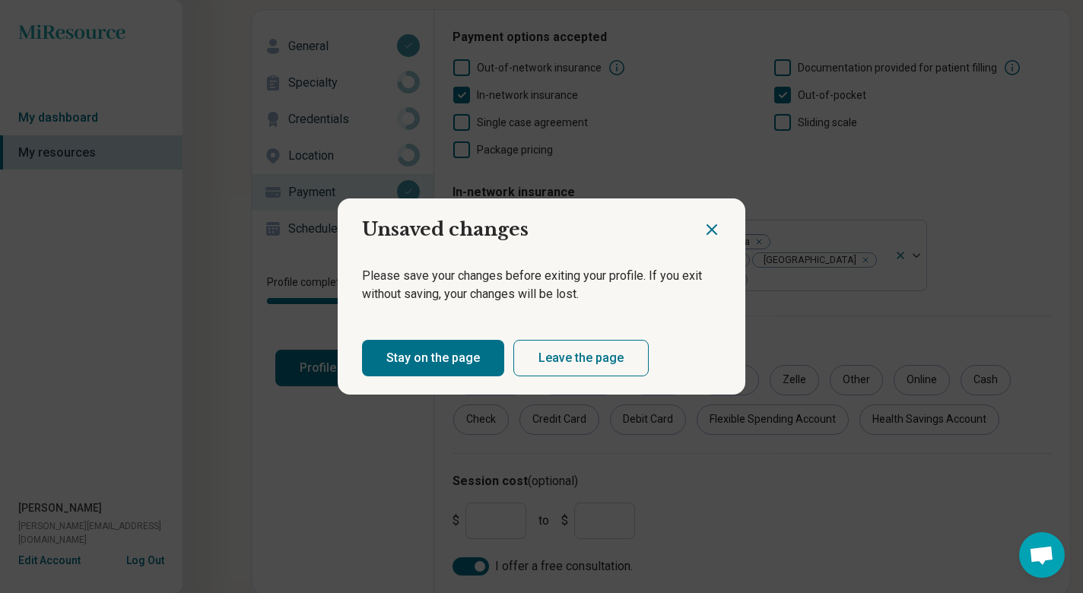
click at [474, 375] on button "Stay on the page" at bounding box center [433, 358] width 142 height 36
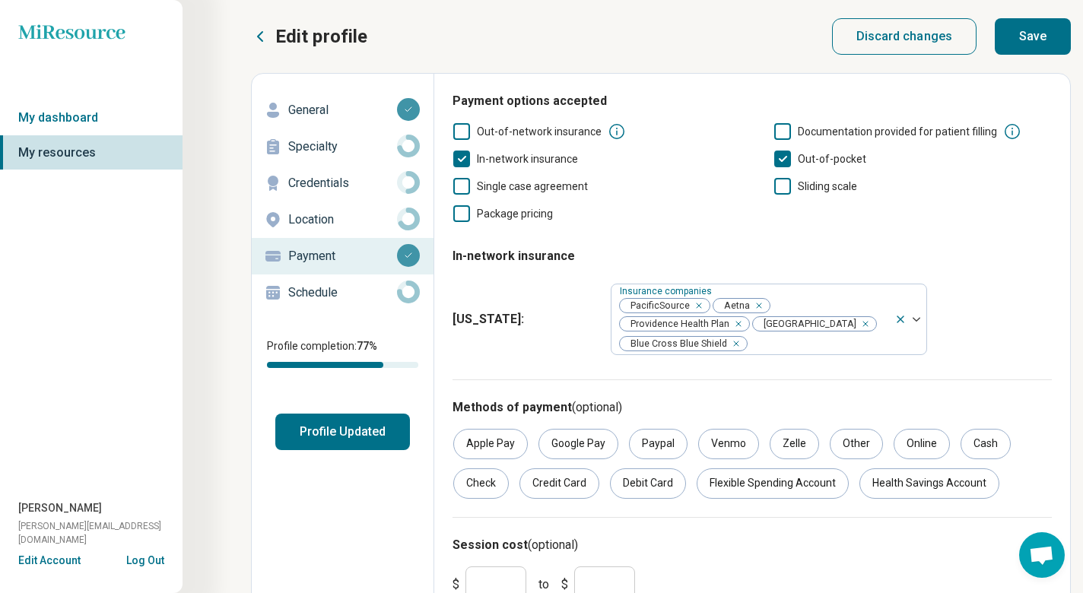
scroll to position [0, 0]
click at [1058, 30] on button "Save" at bounding box center [1033, 36] width 76 height 36
click at [309, 294] on p "Schedule" at bounding box center [342, 293] width 109 height 18
